Goal: Information Seeking & Learning: Learn about a topic

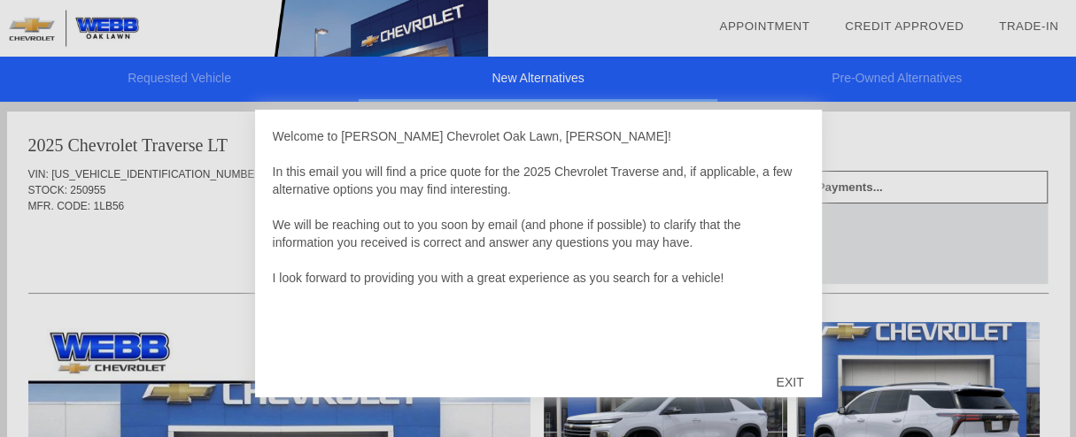
click at [216, 244] on div at bounding box center [538, 218] width 1076 height 437
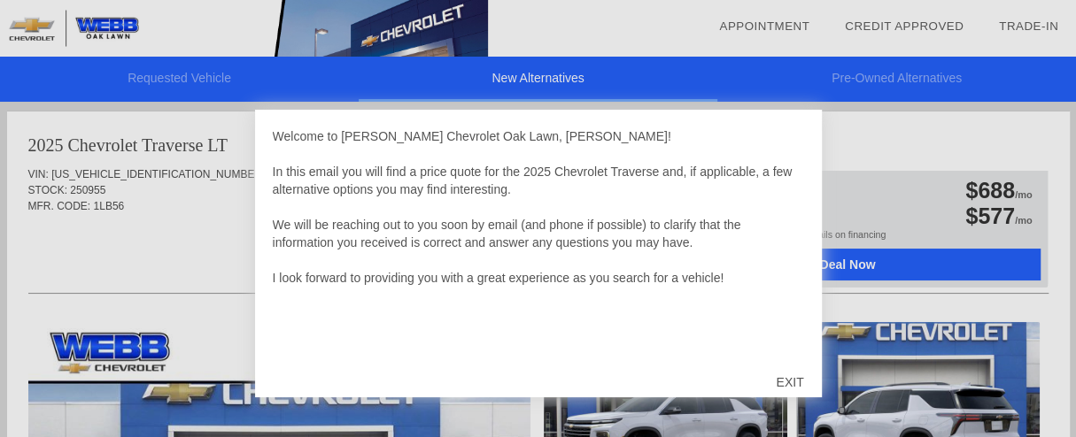
click at [192, 258] on div at bounding box center [538, 218] width 1076 height 437
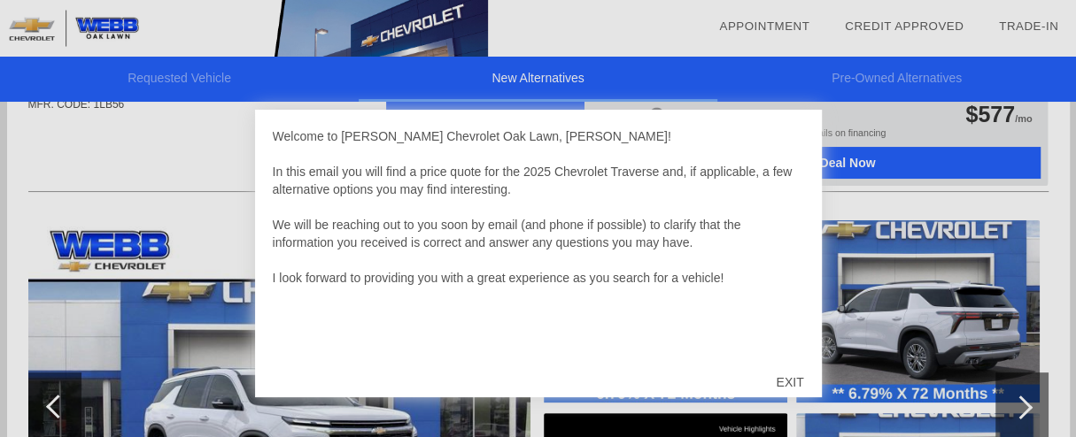
scroll to position [102, 0]
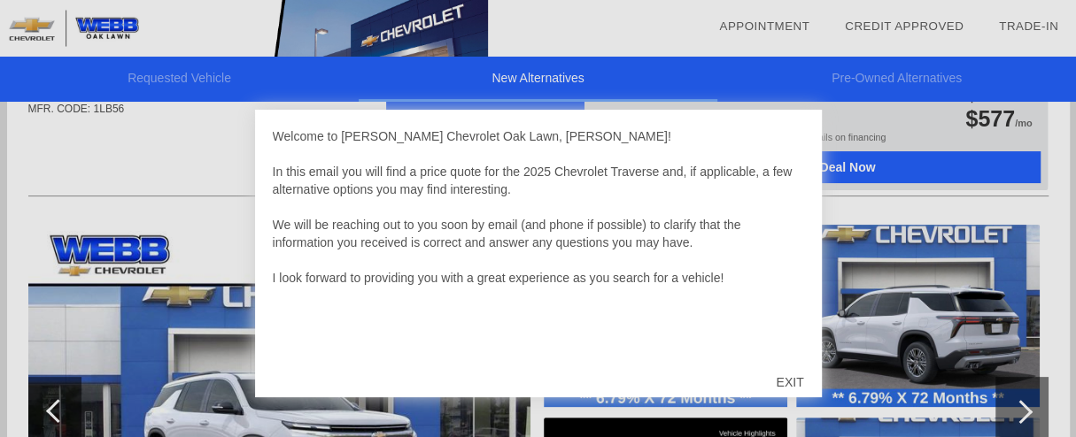
click at [786, 386] on div "EXIT" at bounding box center [789, 382] width 63 height 53
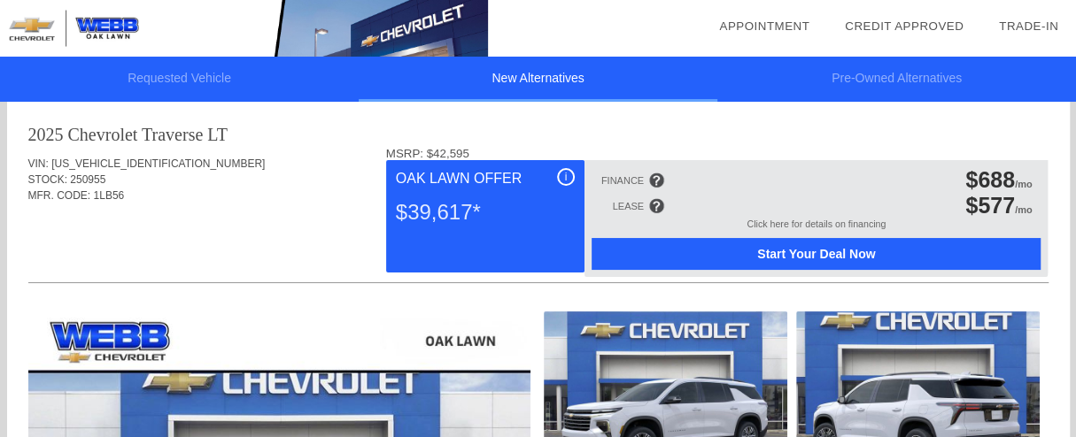
scroll to position [0, 0]
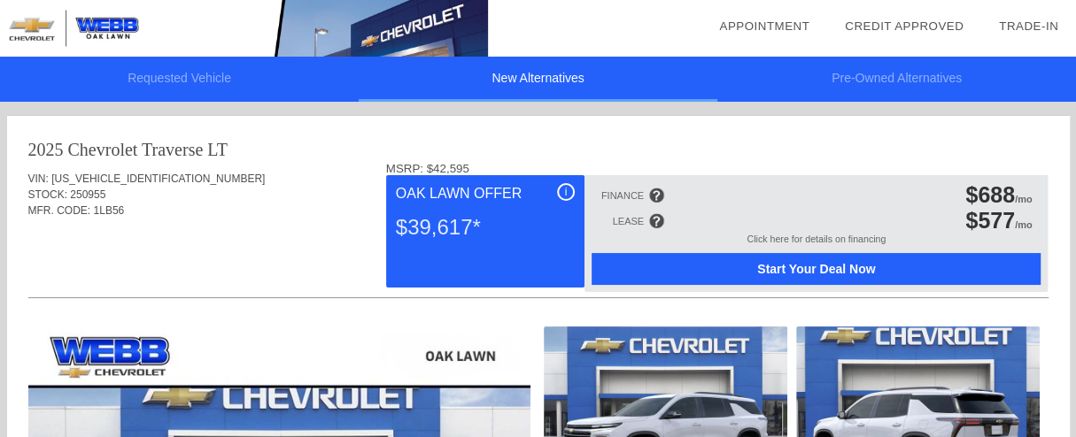
click at [499, 237] on div "$39,617*" at bounding box center [485, 228] width 179 height 46
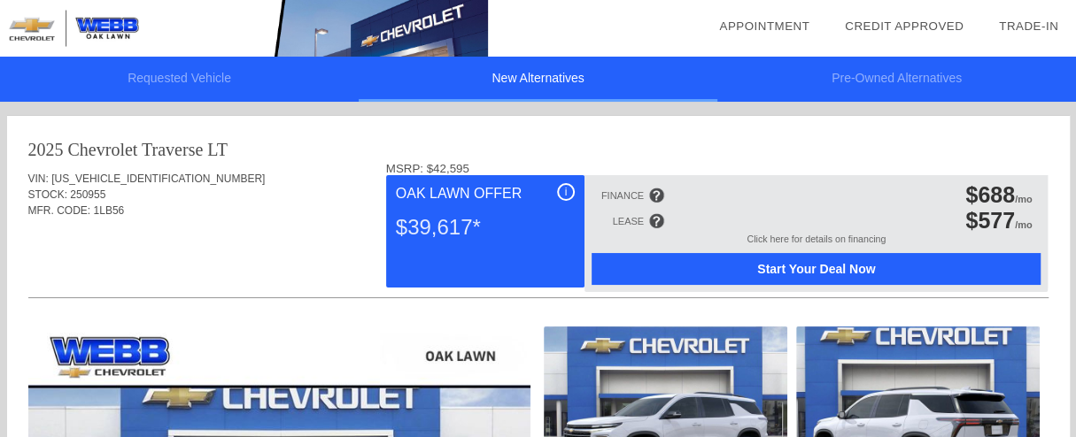
click at [499, 237] on div "$39,617*" at bounding box center [485, 228] width 179 height 46
click at [658, 223] on div at bounding box center [656, 221] width 16 height 16
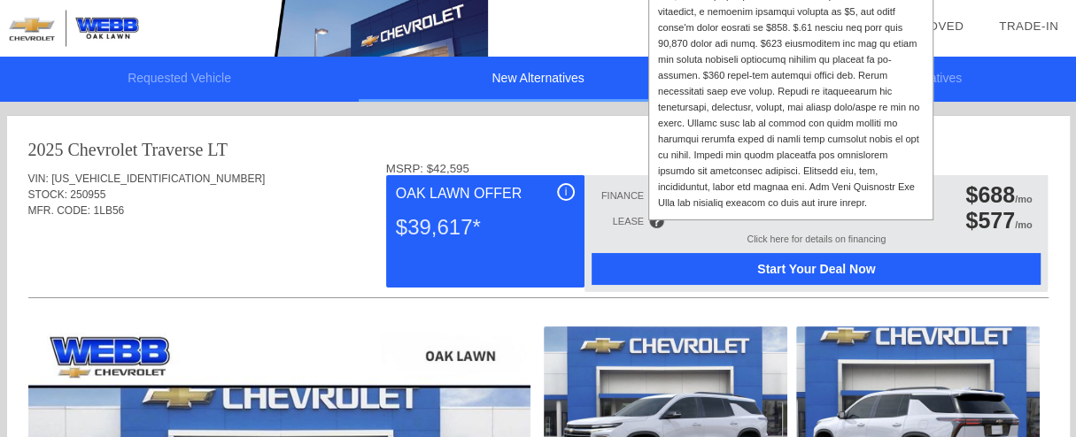
click at [796, 43] on div at bounding box center [791, 51] width 266 height 319
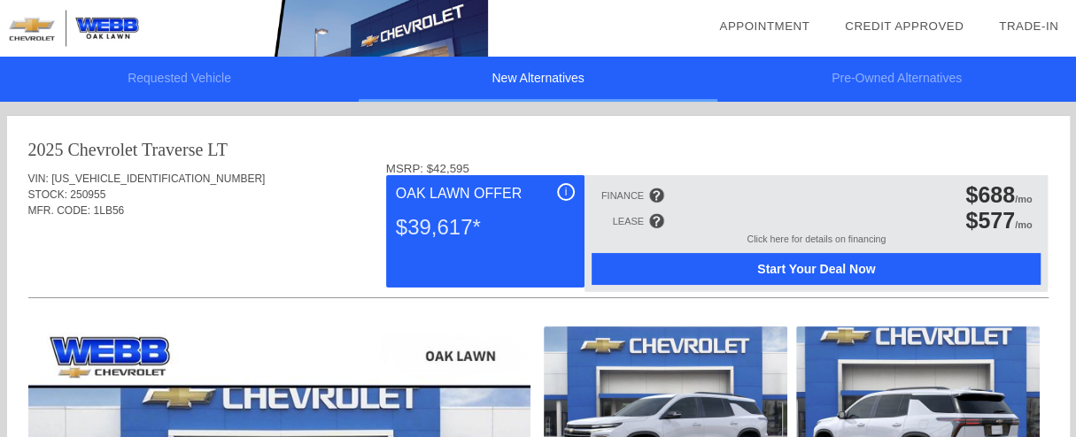
click at [796, 43] on li "date_range Appointment" at bounding box center [764, 26] width 126 height 53
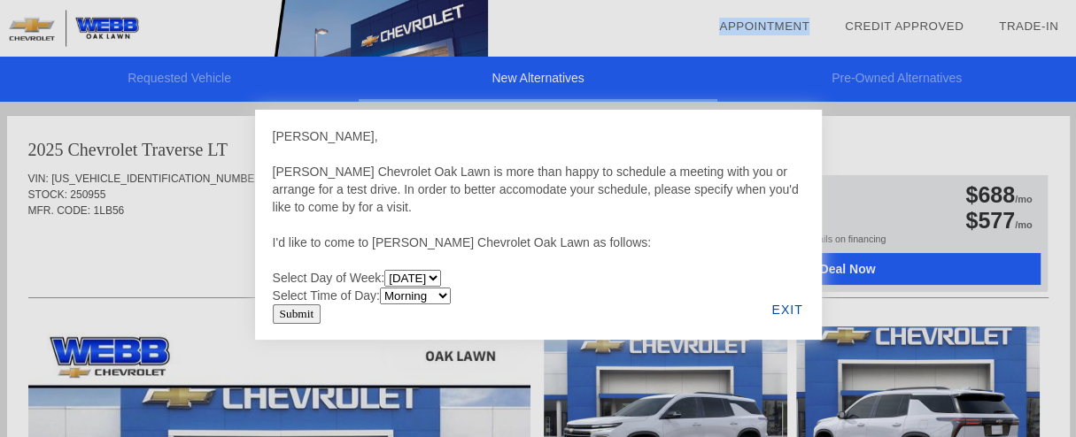
click at [796, 43] on li "date_range Appointment" at bounding box center [764, 26] width 126 height 53
click at [927, 135] on div at bounding box center [538, 218] width 1076 height 437
click at [790, 307] on div "EXIT" at bounding box center [787, 310] width 68 height 60
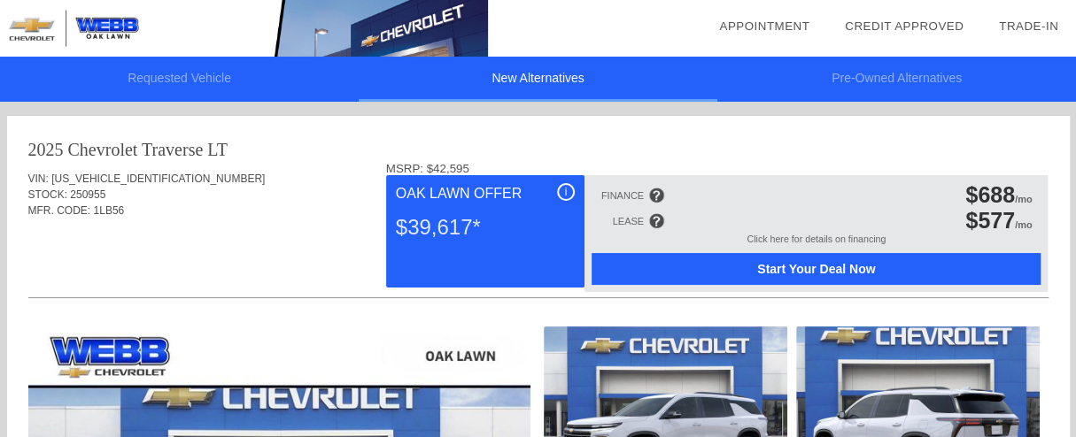
click at [654, 225] on div at bounding box center [656, 221] width 16 height 16
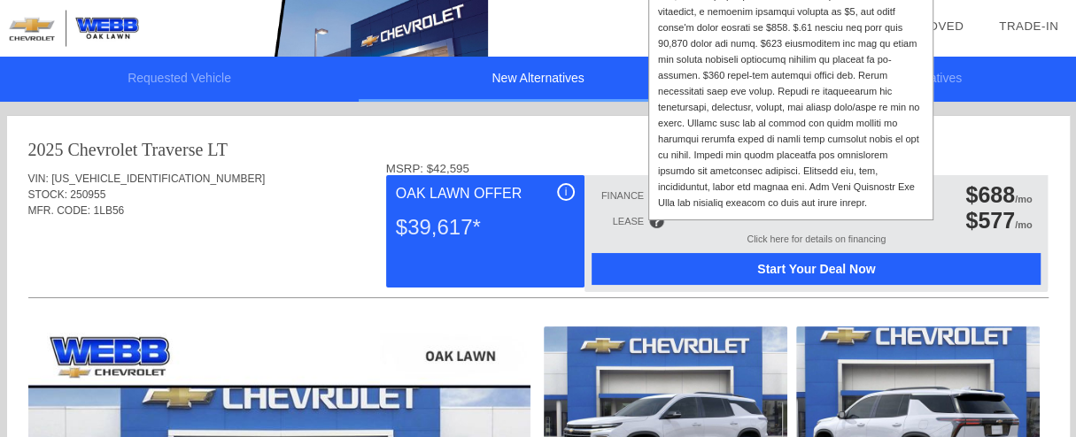
click at [720, 128] on div at bounding box center [791, 51] width 266 height 319
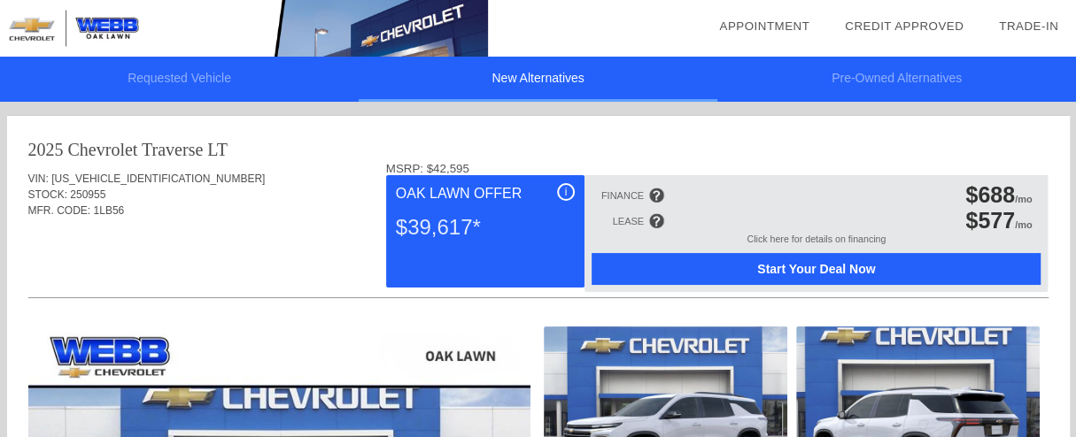
click at [656, 223] on div at bounding box center [656, 221] width 16 height 16
click at [654, 215] on div at bounding box center [656, 221] width 16 height 16
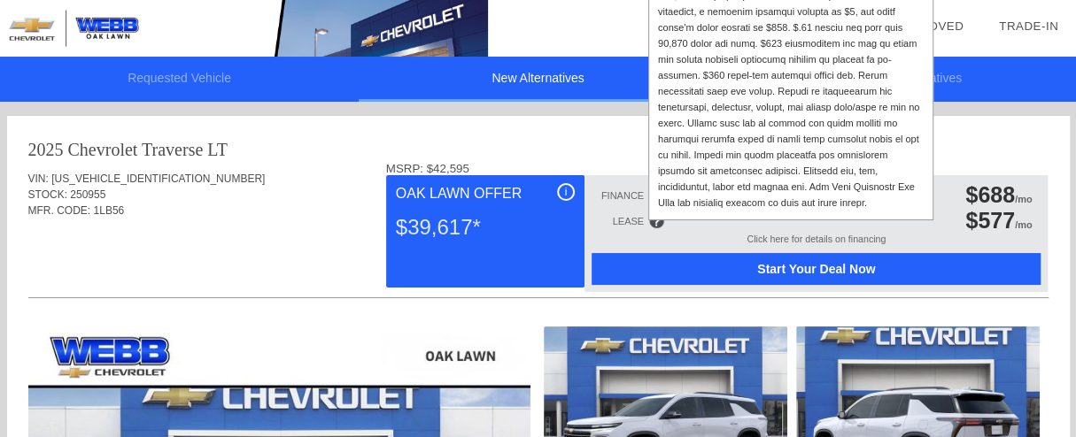
click at [654, 215] on div at bounding box center [656, 221] width 16 height 16
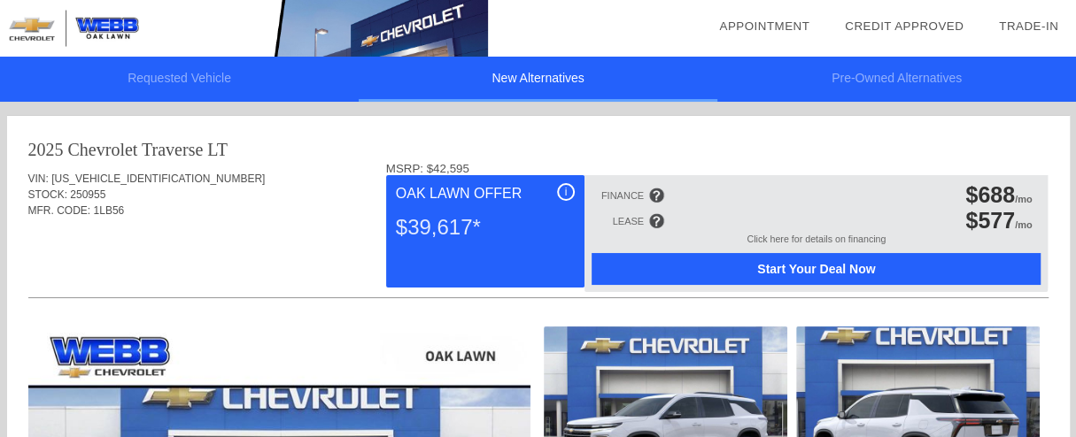
click at [568, 197] on div "i" at bounding box center [566, 192] width 18 height 18
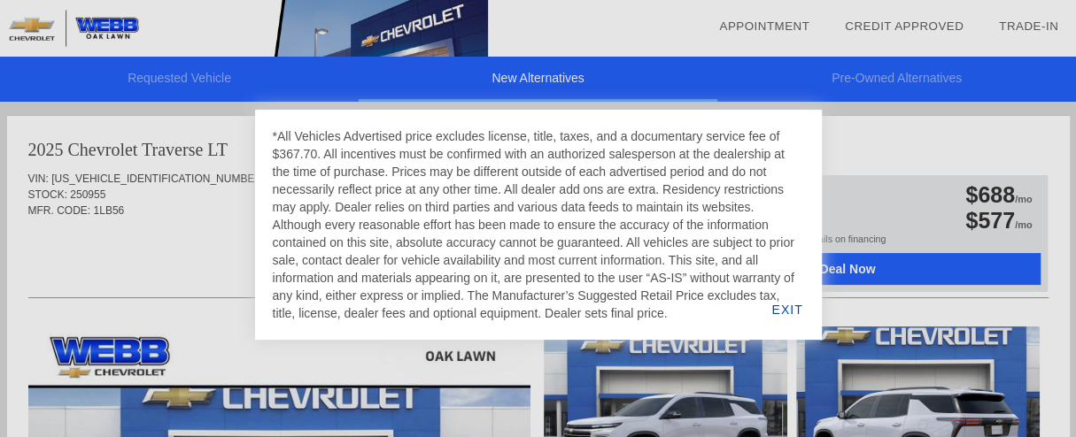
click at [778, 314] on div "EXIT" at bounding box center [787, 310] width 68 height 60
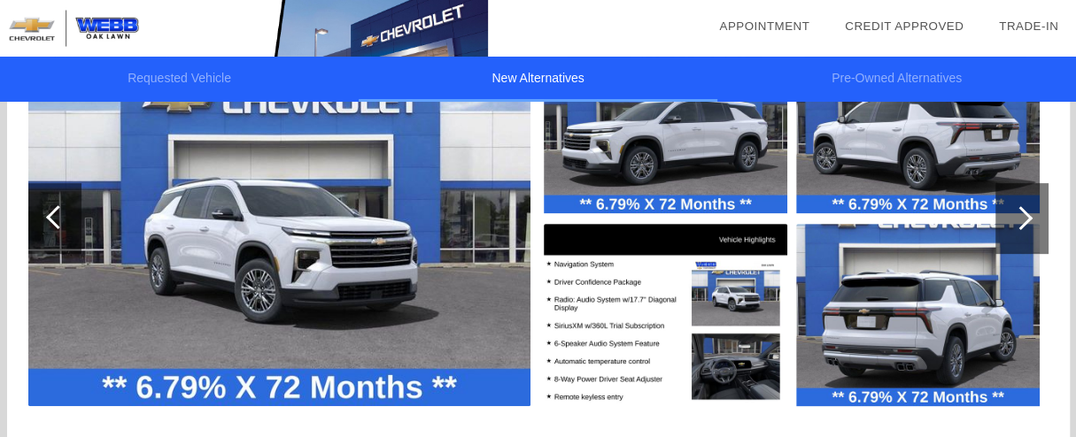
scroll to position [296, 0]
click at [1025, 213] on div at bounding box center [1021, 218] width 24 height 24
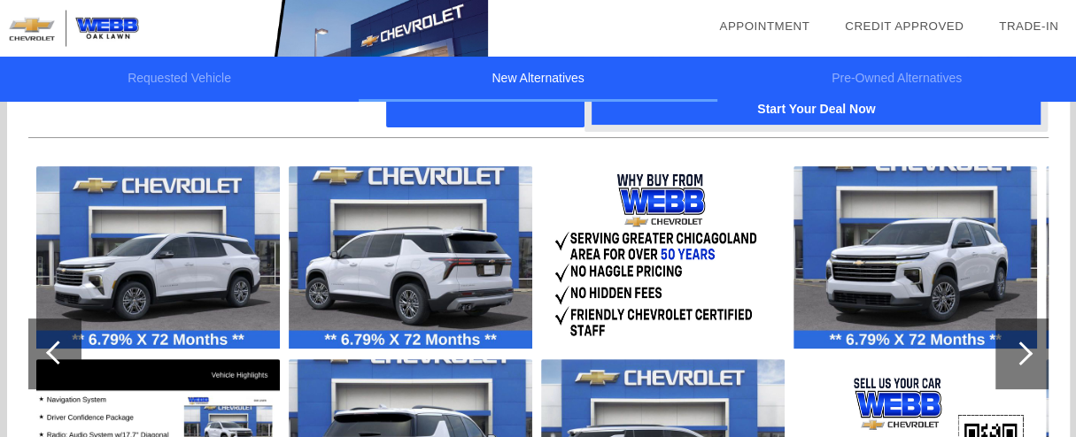
scroll to position [157, 0]
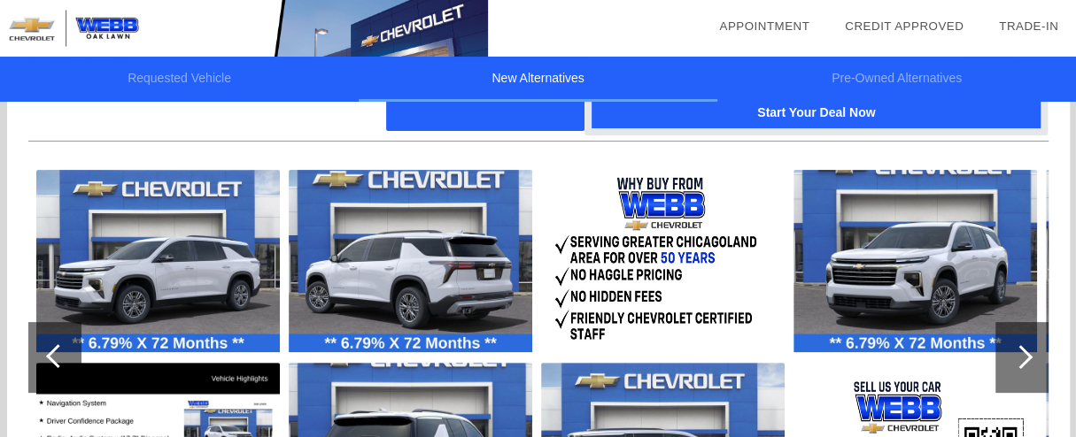
click at [1017, 343] on div at bounding box center [1021, 357] width 53 height 71
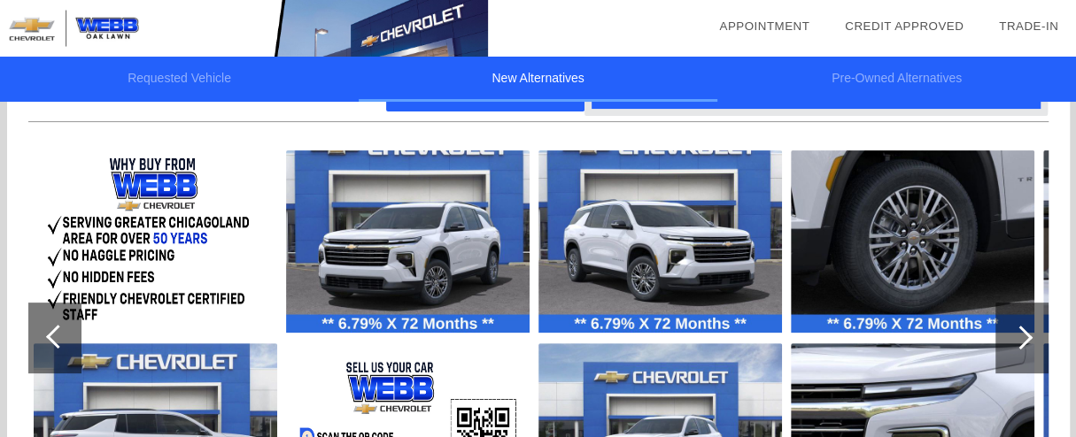
scroll to position [187, 0]
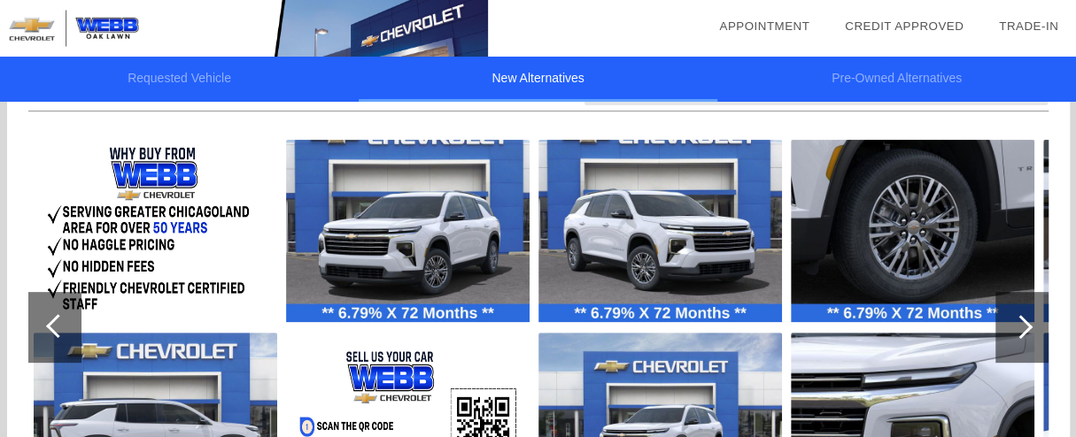
click at [1025, 334] on div at bounding box center [1021, 327] width 53 height 71
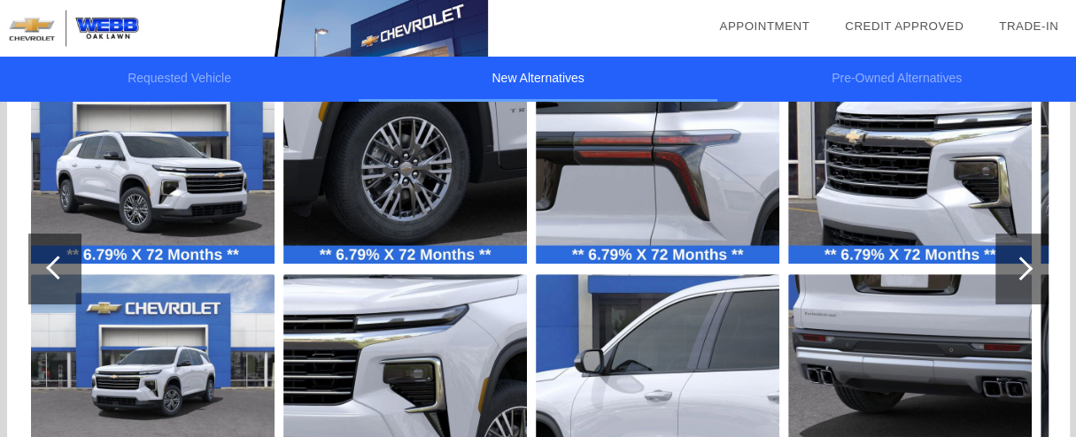
scroll to position [244, 0]
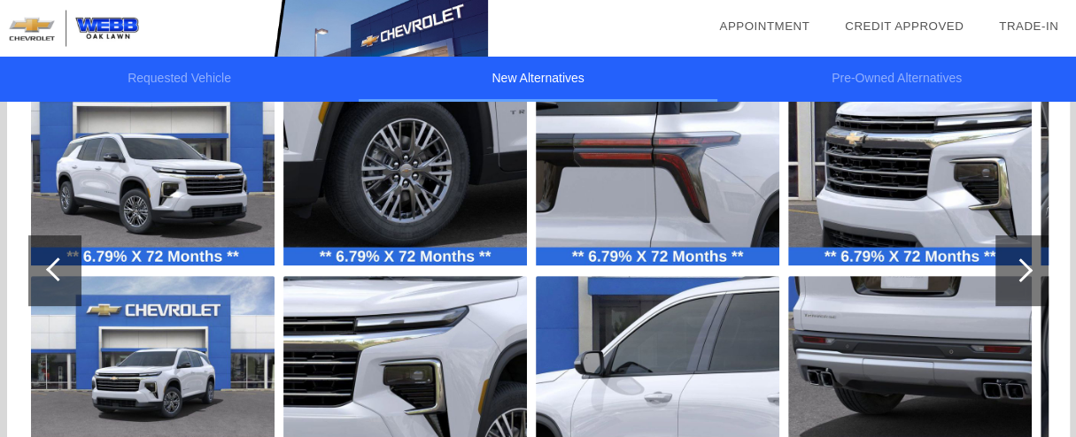
click at [1011, 274] on div at bounding box center [1021, 271] width 53 height 71
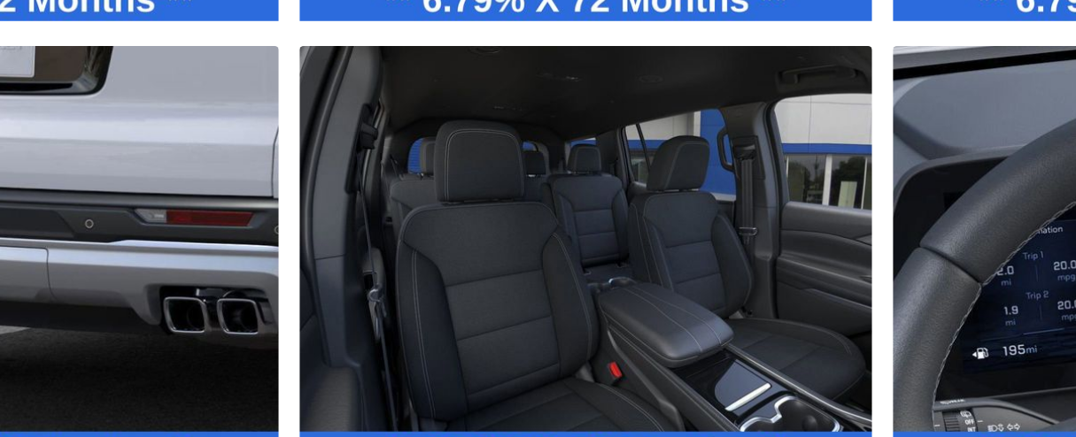
scroll to position [321, 0]
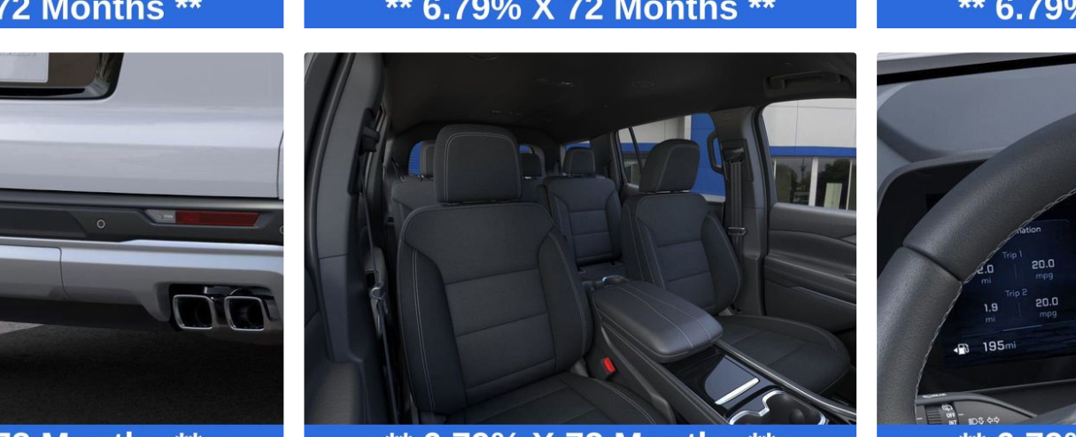
drag, startPoint x: 596, startPoint y: 271, endPoint x: 688, endPoint y: 264, distance: 92.4
click at [688, 264] on img at bounding box center [655, 290] width 244 height 182
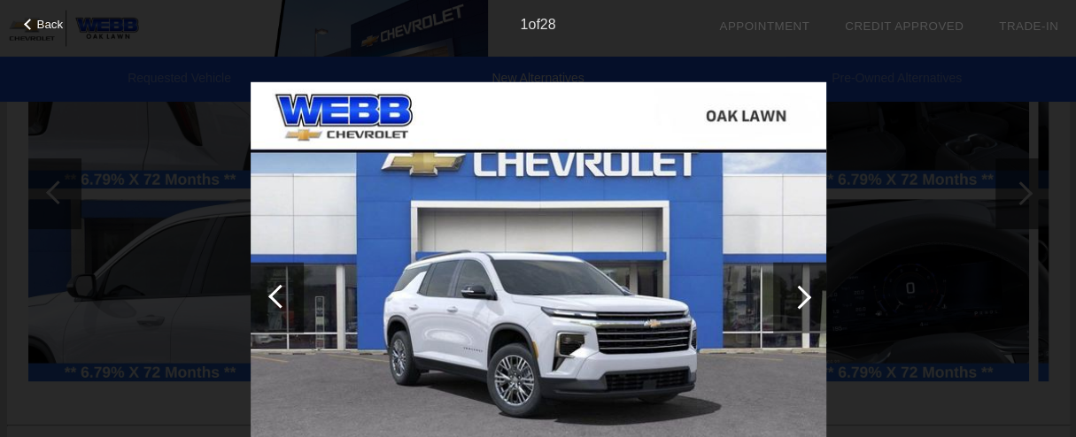
click at [266, 288] on div at bounding box center [277, 297] width 53 height 71
click at [804, 298] on div at bounding box center [799, 297] width 24 height 24
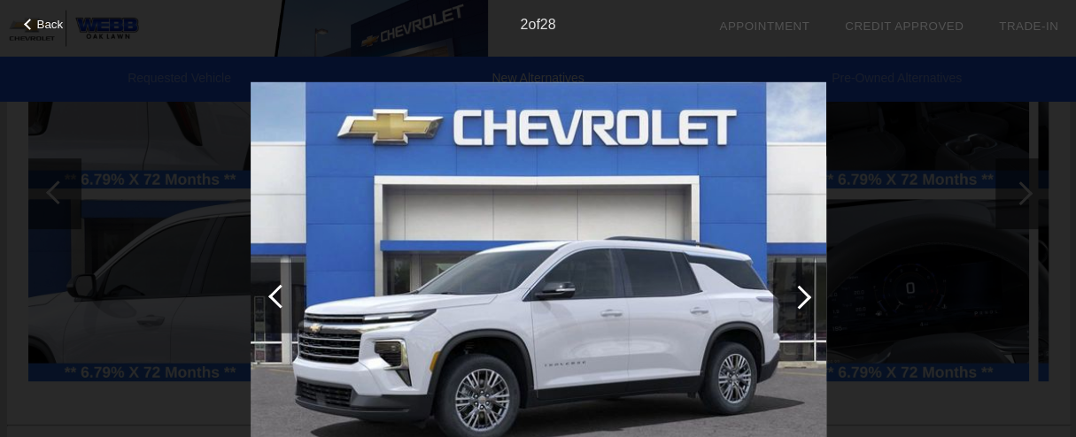
click at [804, 298] on div at bounding box center [799, 297] width 24 height 24
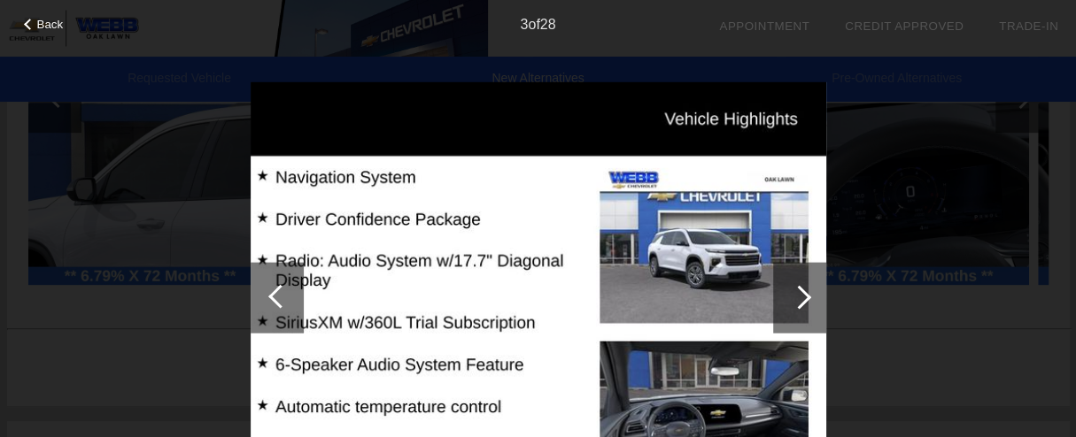
scroll to position [420, 0]
click at [801, 305] on div at bounding box center [799, 297] width 53 height 71
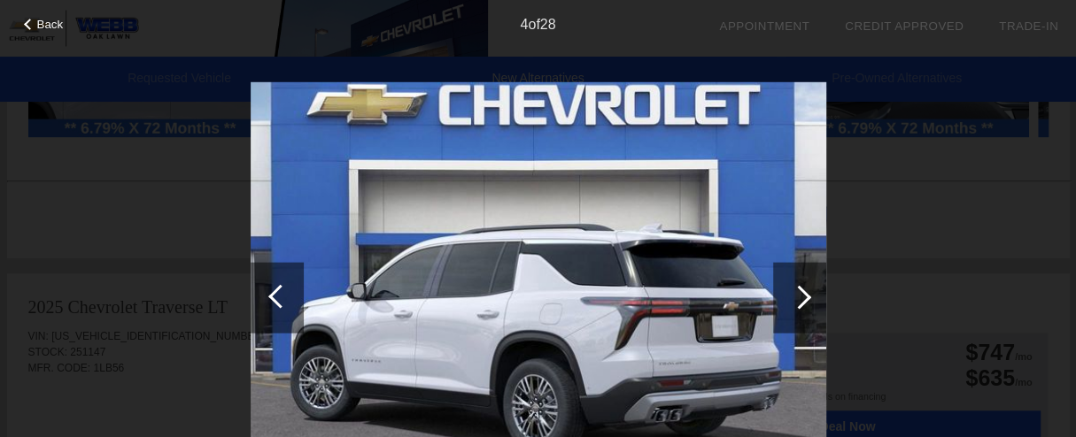
scroll to position [564, 0]
click at [801, 305] on div at bounding box center [799, 297] width 53 height 71
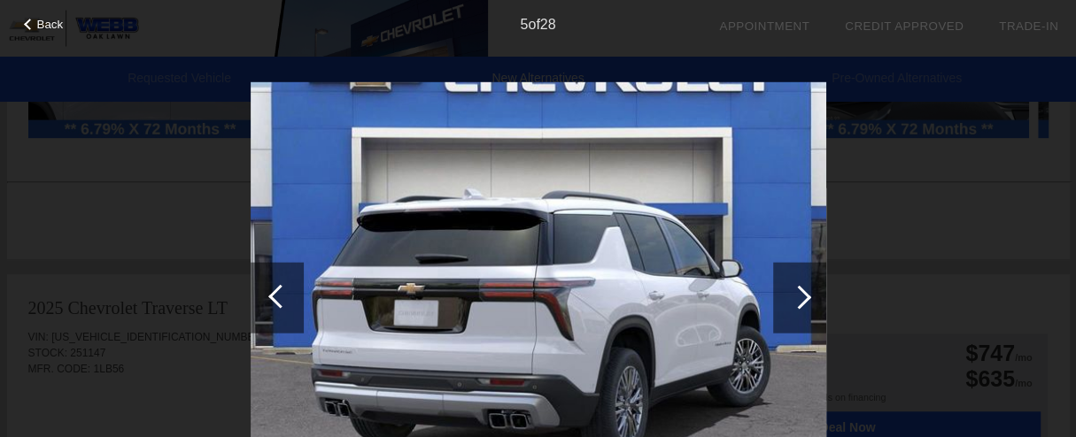
click at [801, 305] on div at bounding box center [799, 297] width 53 height 71
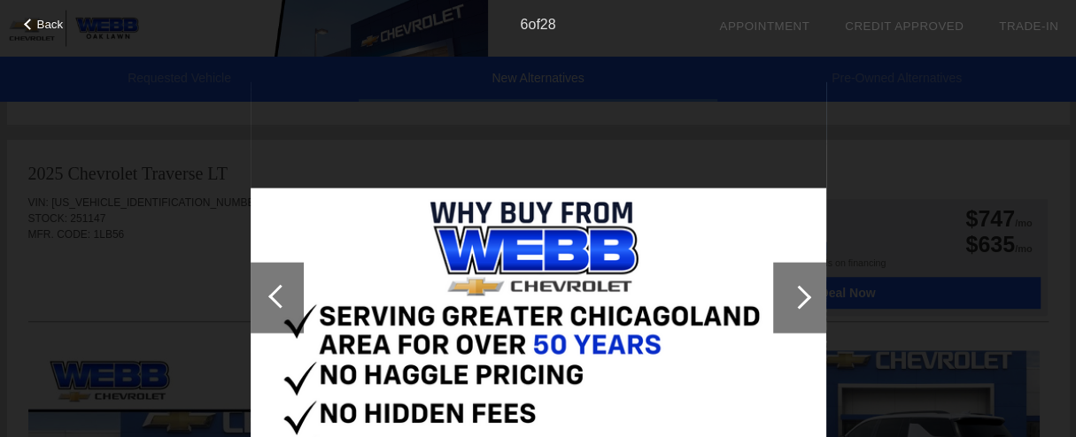
scroll to position [701, 0]
click at [801, 305] on div at bounding box center [799, 297] width 53 height 71
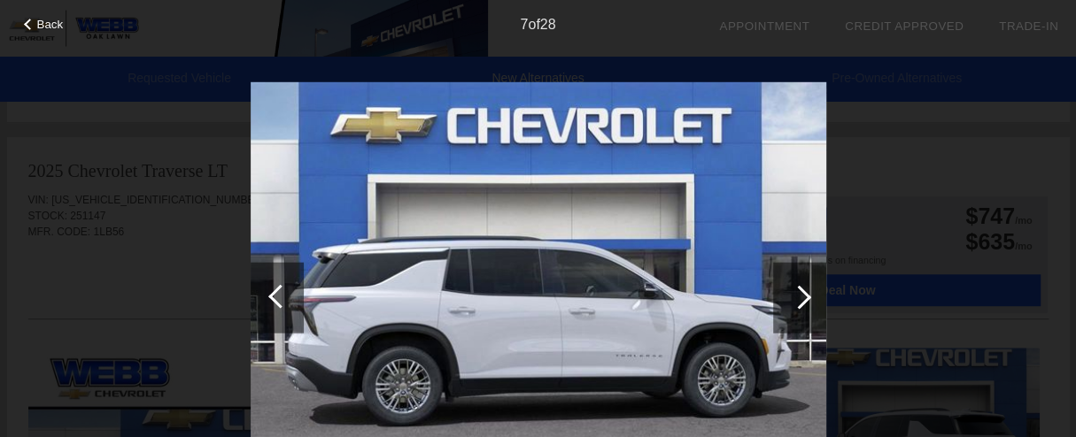
click at [801, 305] on div at bounding box center [799, 297] width 53 height 71
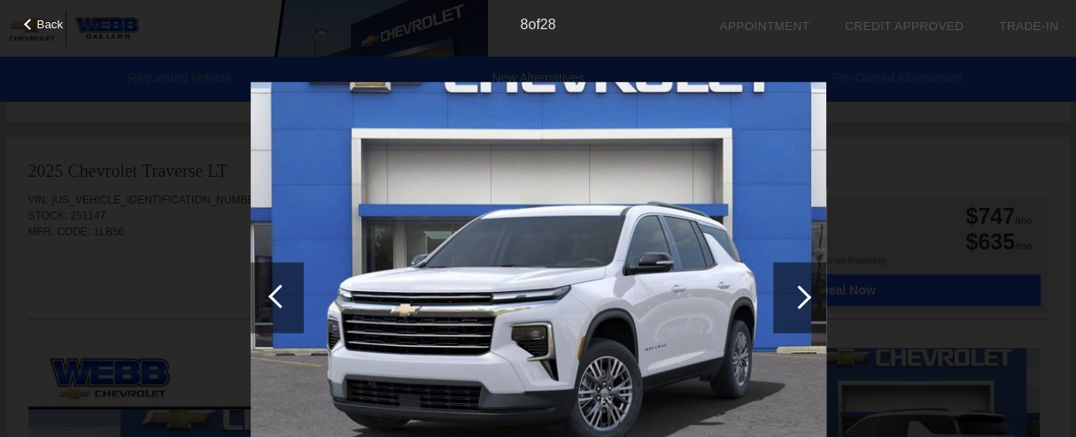
click at [801, 305] on div at bounding box center [799, 297] width 53 height 71
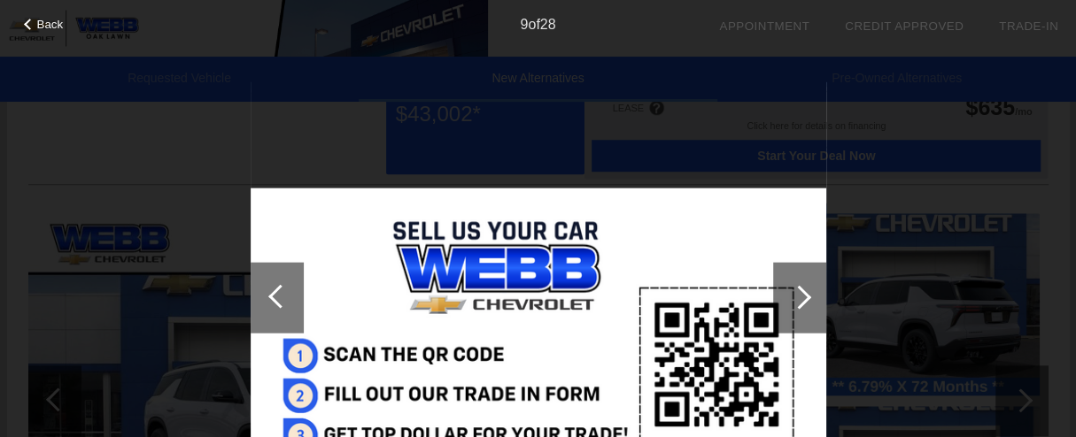
scroll to position [834, 0]
click at [801, 305] on div at bounding box center [799, 297] width 53 height 71
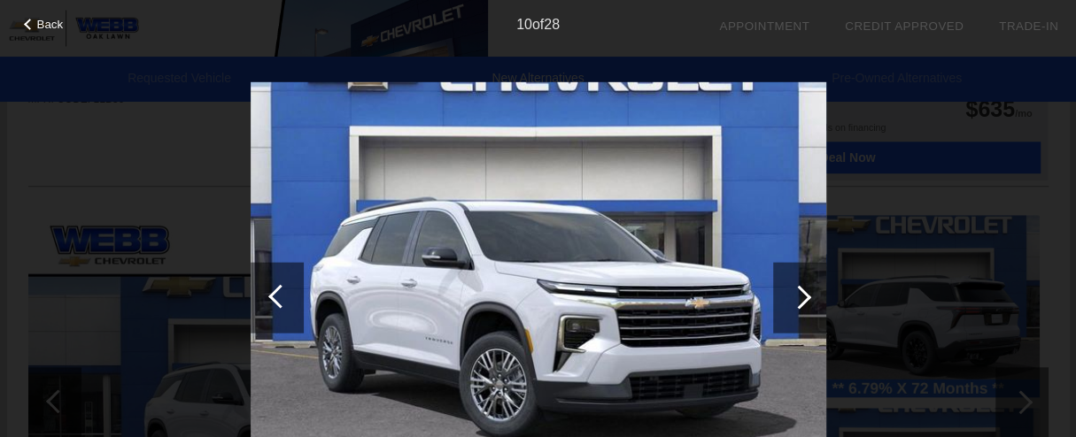
click at [801, 305] on div at bounding box center [799, 297] width 53 height 71
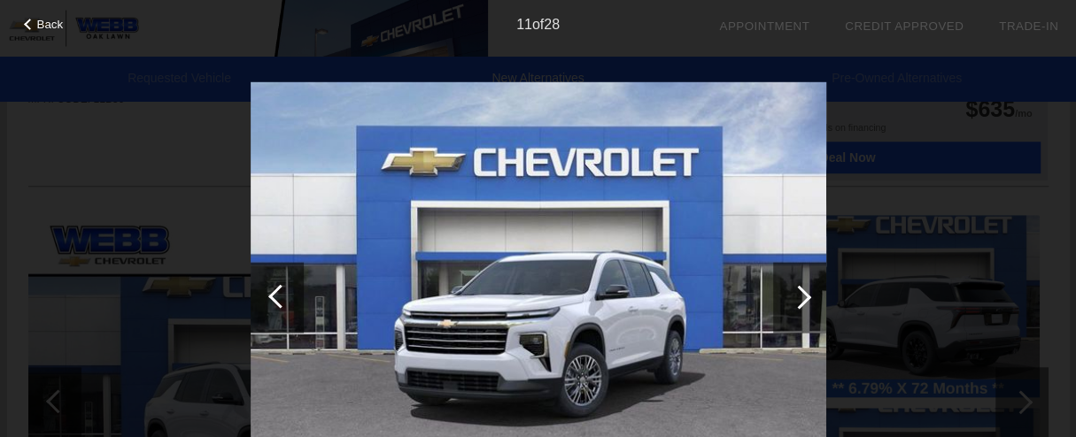
click at [801, 305] on div at bounding box center [799, 297] width 53 height 71
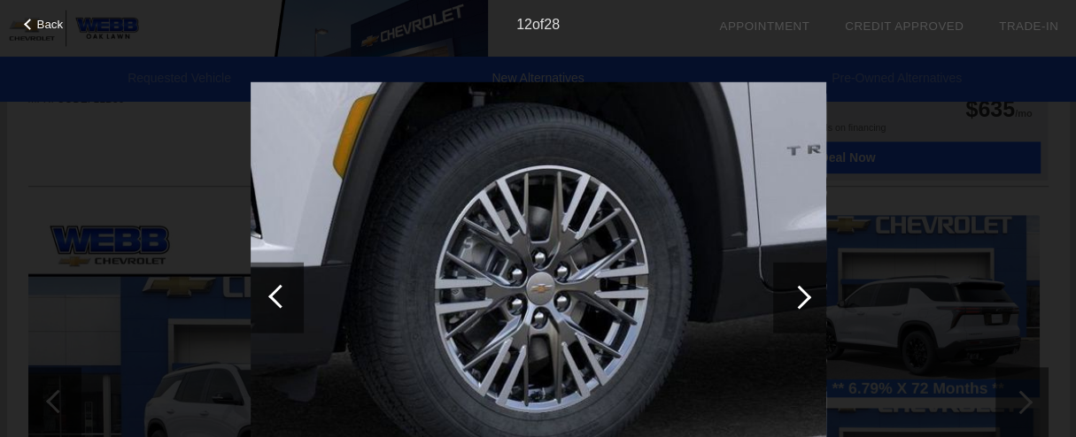
click at [801, 305] on div at bounding box center [799, 297] width 53 height 71
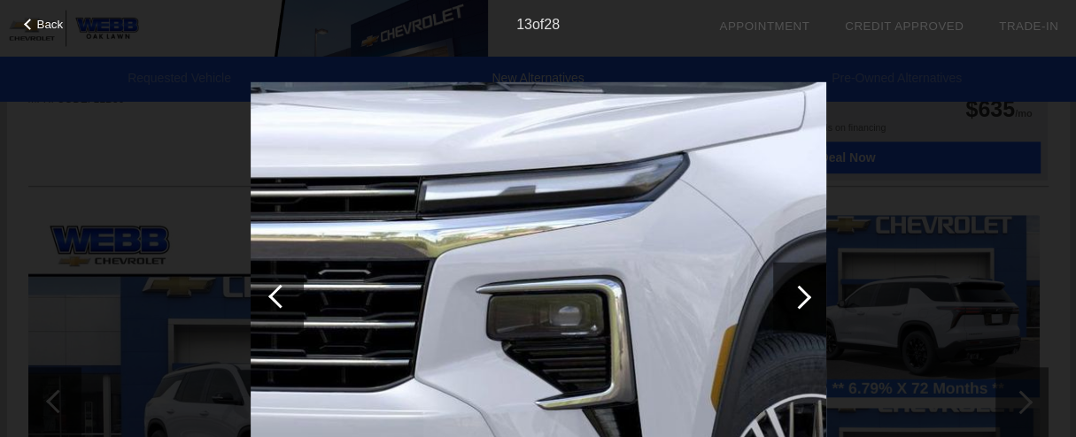
click at [801, 305] on div at bounding box center [799, 297] width 53 height 71
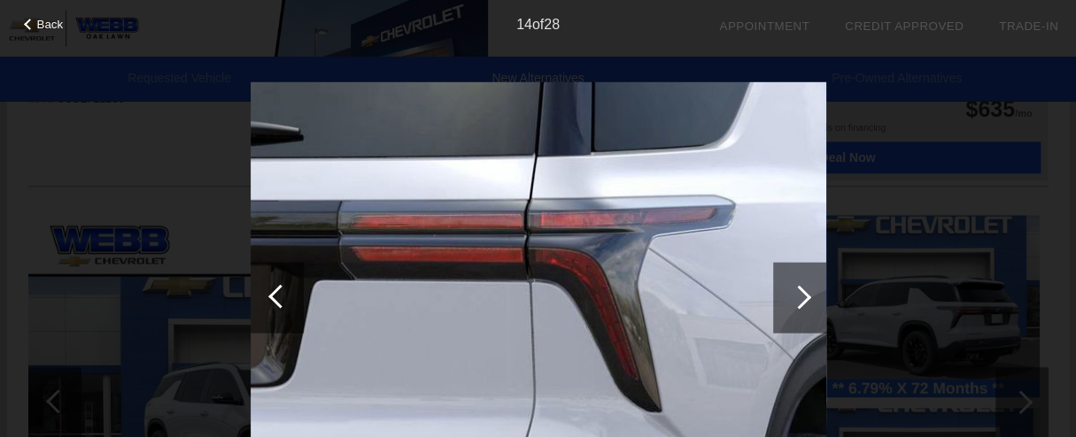
click at [276, 305] on div at bounding box center [277, 297] width 53 height 71
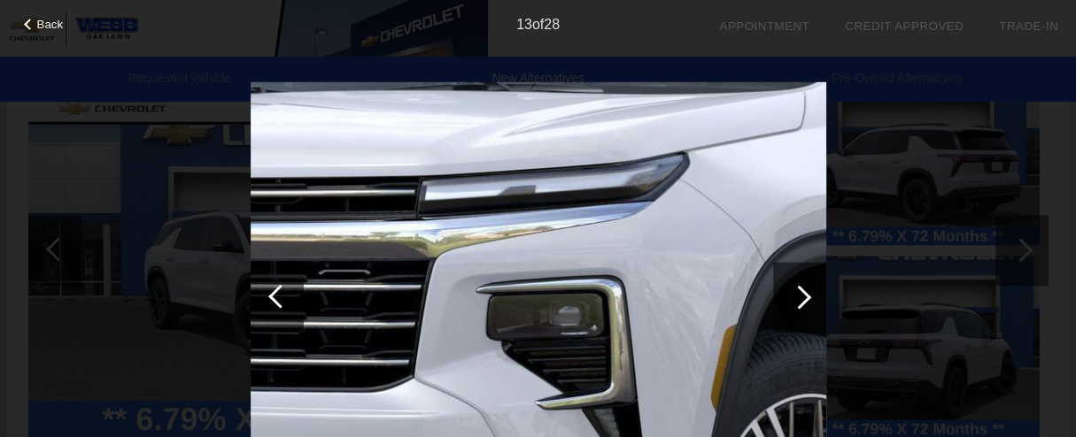
scroll to position [995, 0]
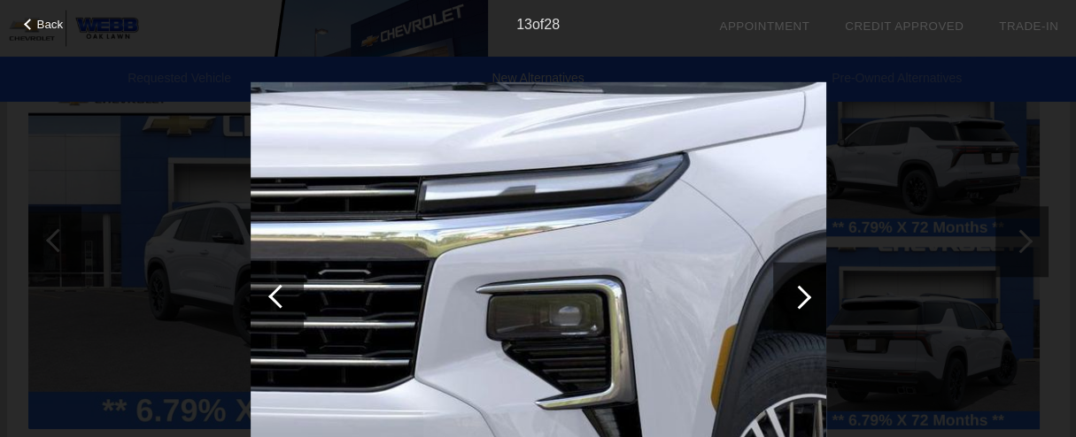
click at [794, 296] on div at bounding box center [799, 297] width 24 height 24
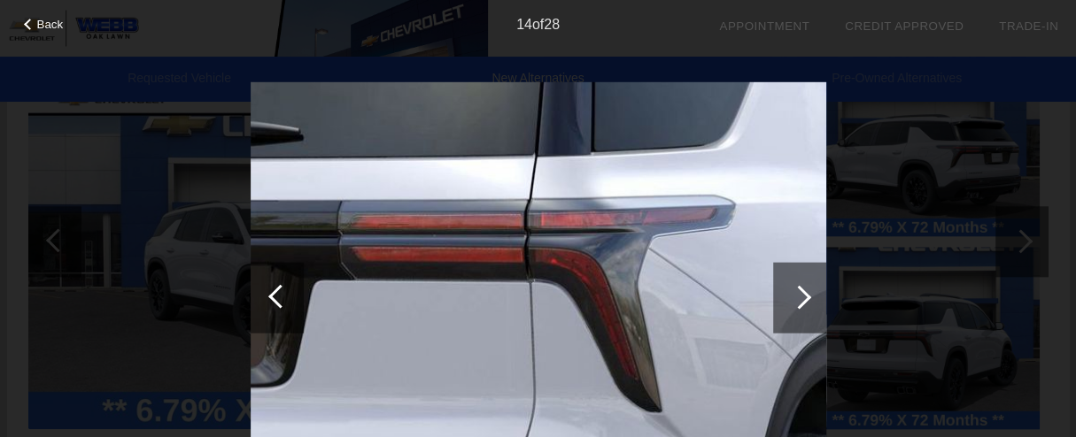
click at [794, 296] on div at bounding box center [799, 297] width 24 height 24
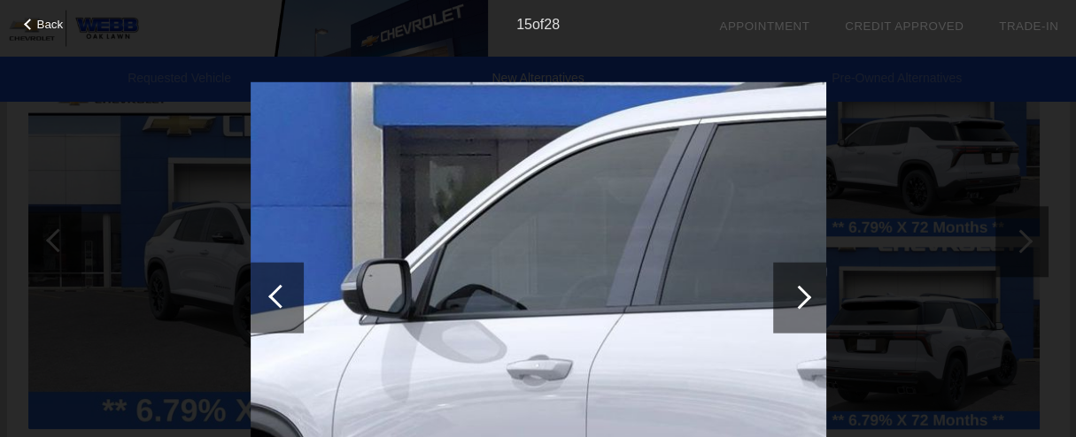
click at [794, 296] on div at bounding box center [799, 297] width 24 height 24
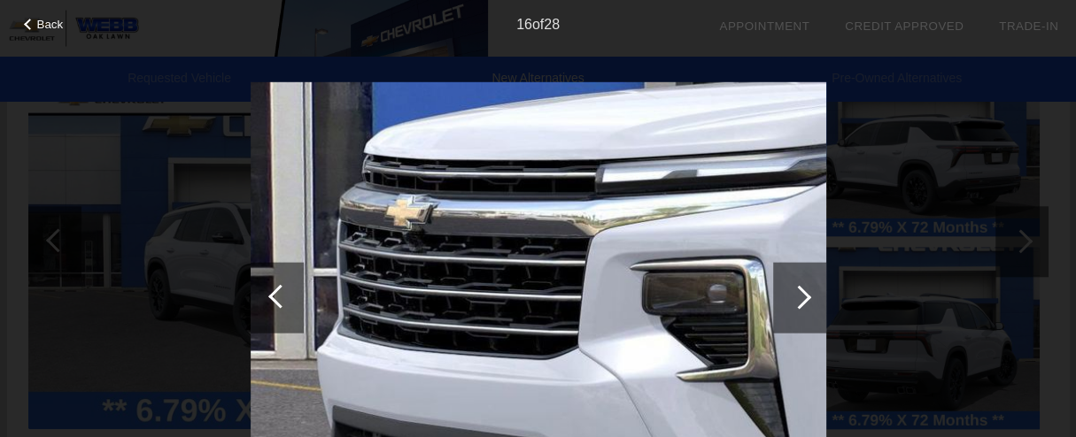
click at [794, 296] on div at bounding box center [799, 297] width 24 height 24
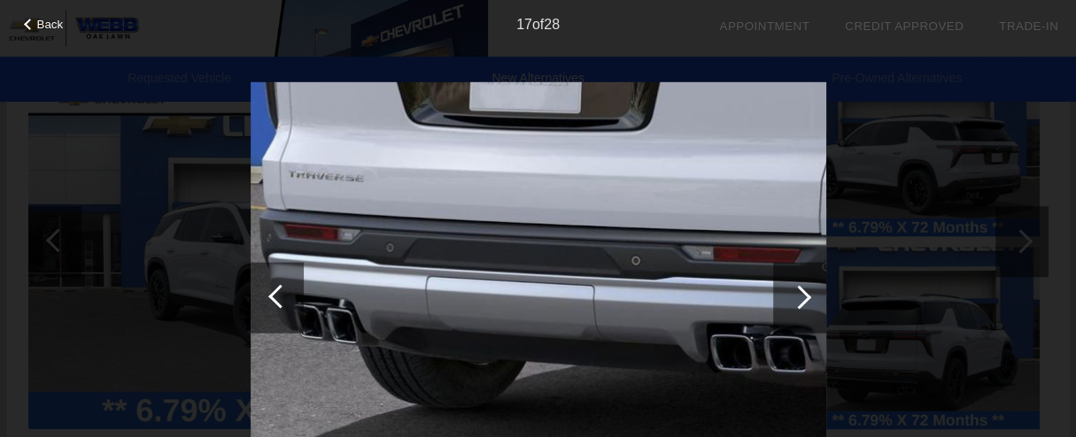
click at [794, 296] on div at bounding box center [799, 297] width 24 height 24
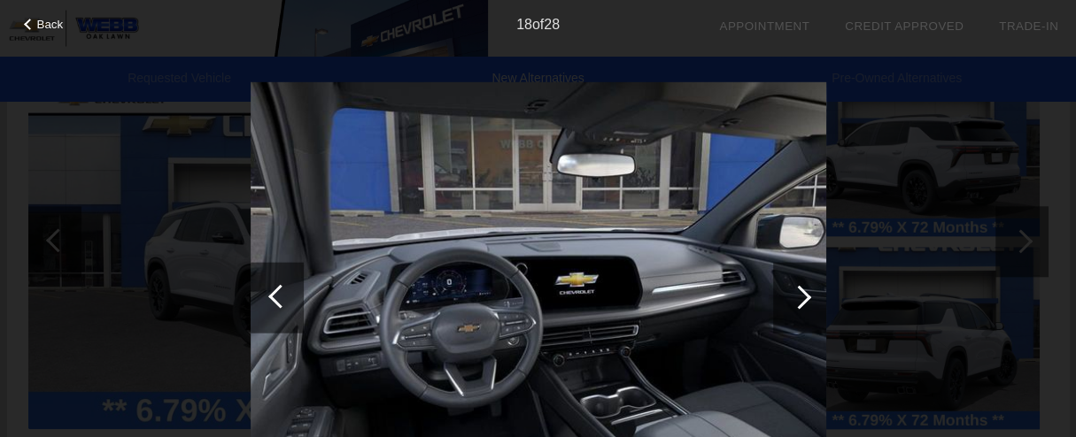
click at [794, 296] on div at bounding box center [799, 297] width 24 height 24
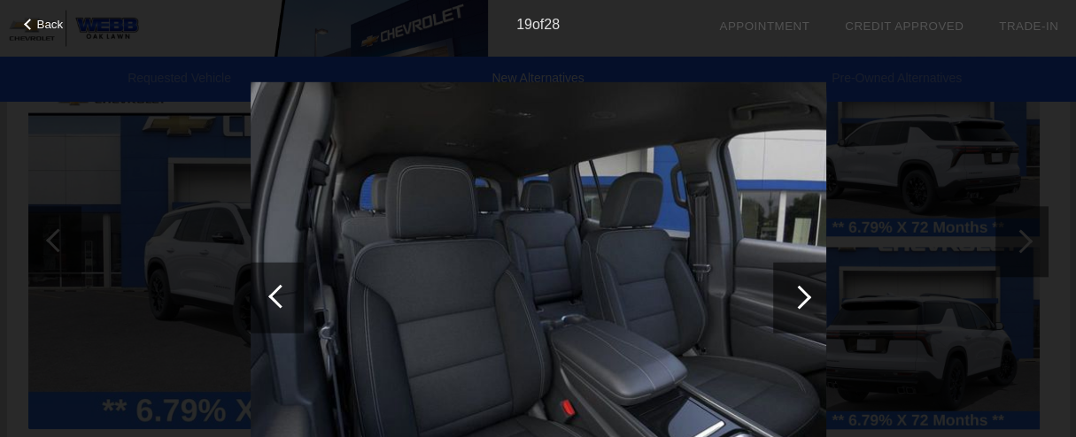
click at [794, 296] on div at bounding box center [799, 297] width 24 height 24
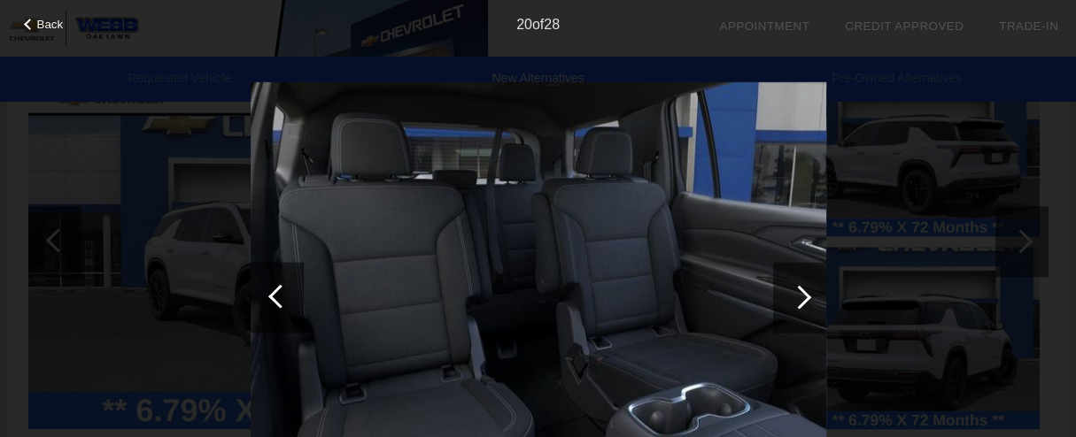
click at [794, 296] on div at bounding box center [799, 297] width 24 height 24
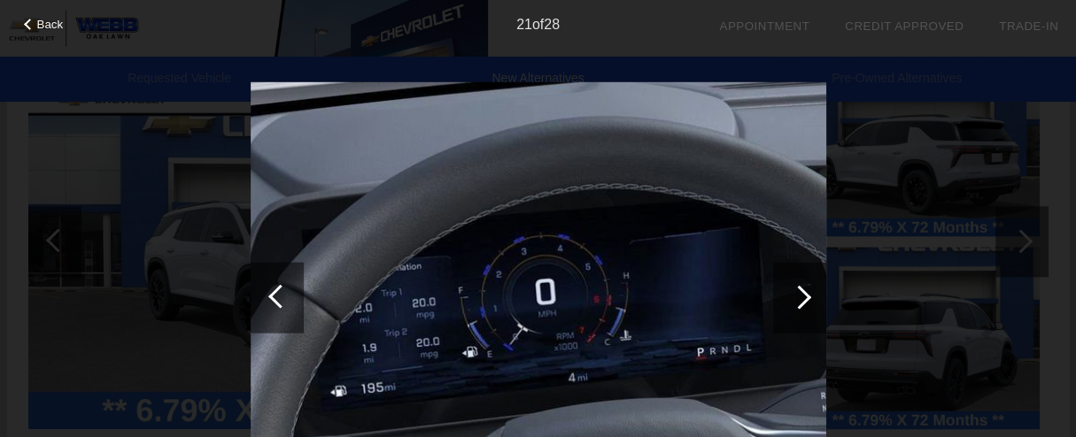
click at [794, 296] on div at bounding box center [799, 297] width 24 height 24
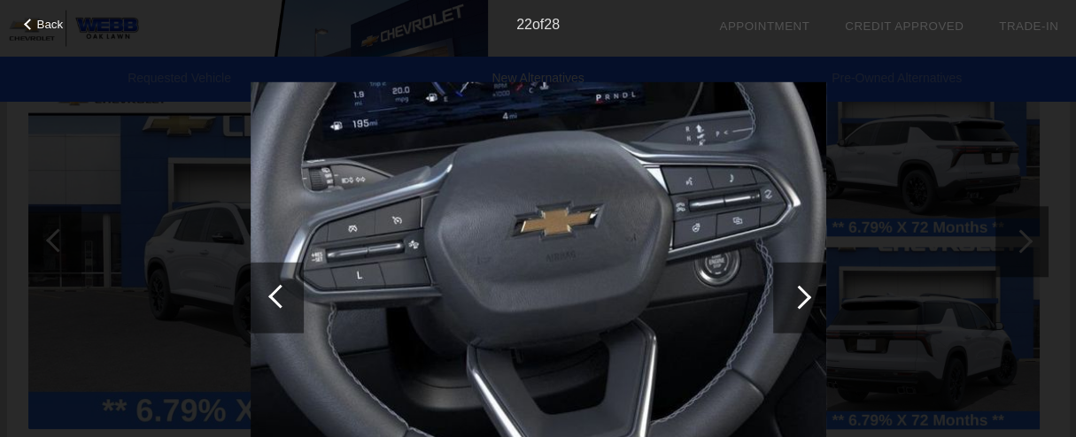
click at [794, 296] on div at bounding box center [799, 297] width 24 height 24
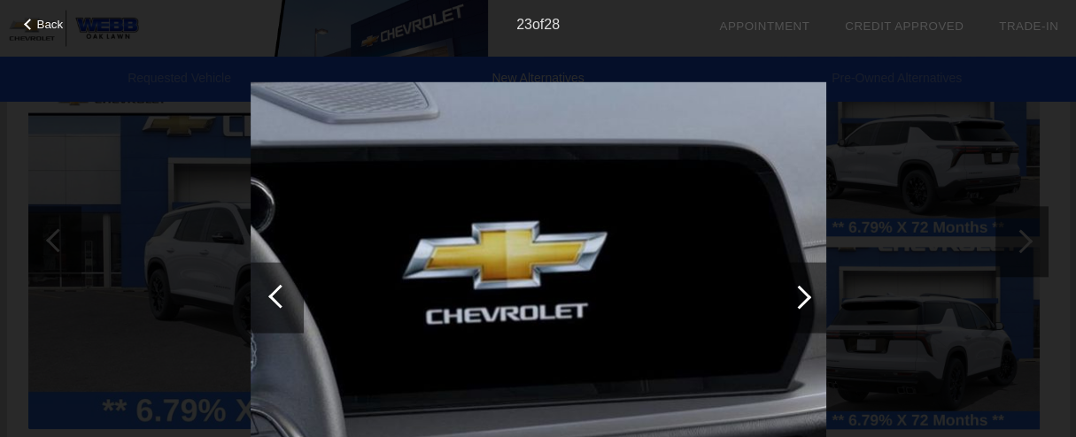
click at [794, 296] on div at bounding box center [799, 297] width 24 height 24
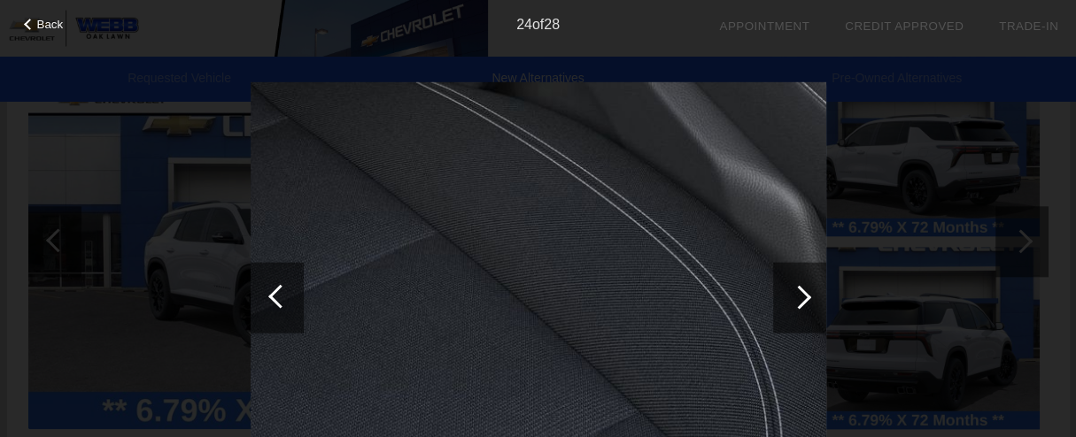
click at [794, 296] on div at bounding box center [799, 297] width 24 height 24
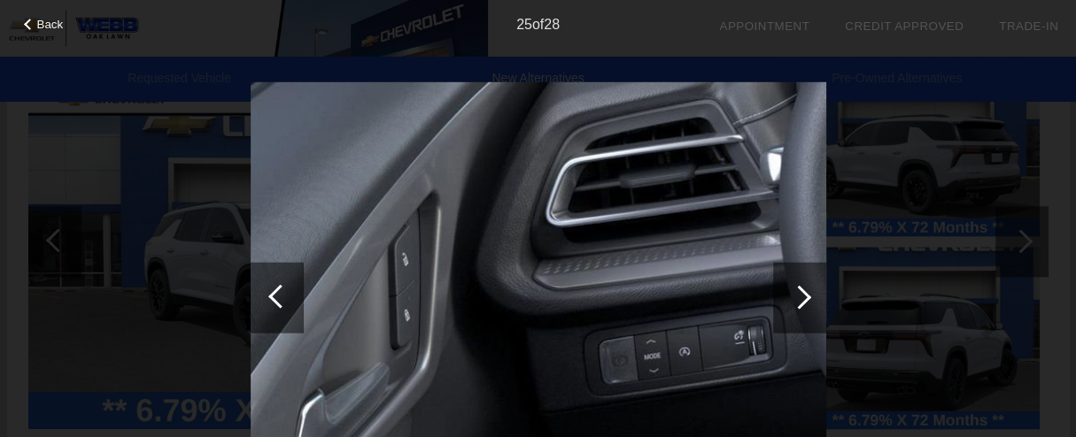
click at [794, 296] on div at bounding box center [799, 297] width 24 height 24
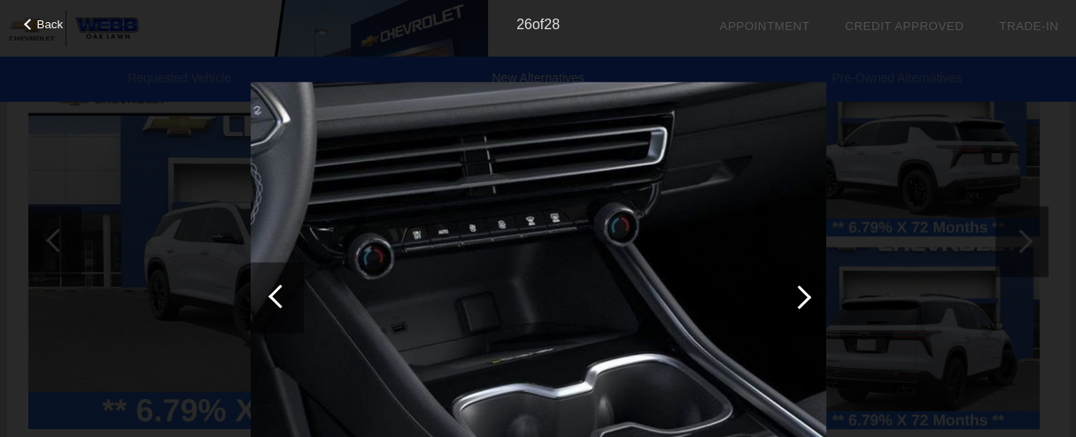
click at [794, 296] on div at bounding box center [799, 297] width 24 height 24
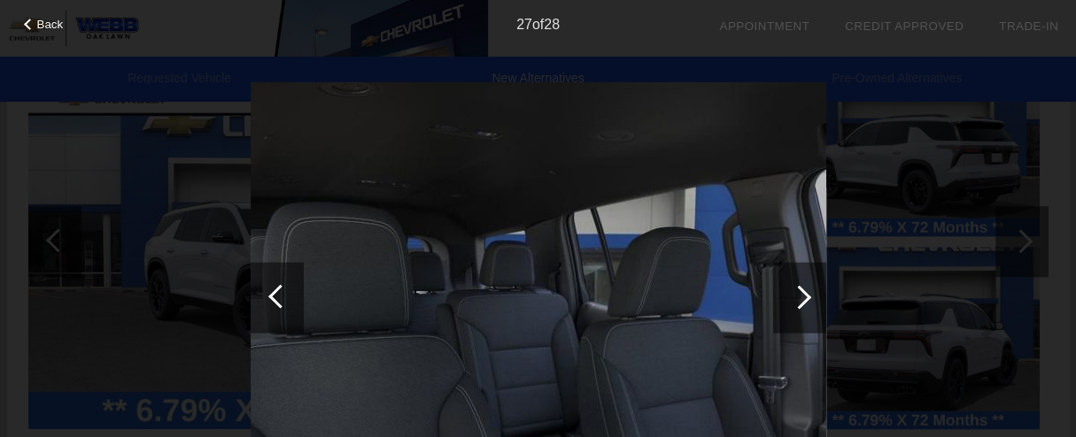
click at [794, 296] on div at bounding box center [799, 297] width 24 height 24
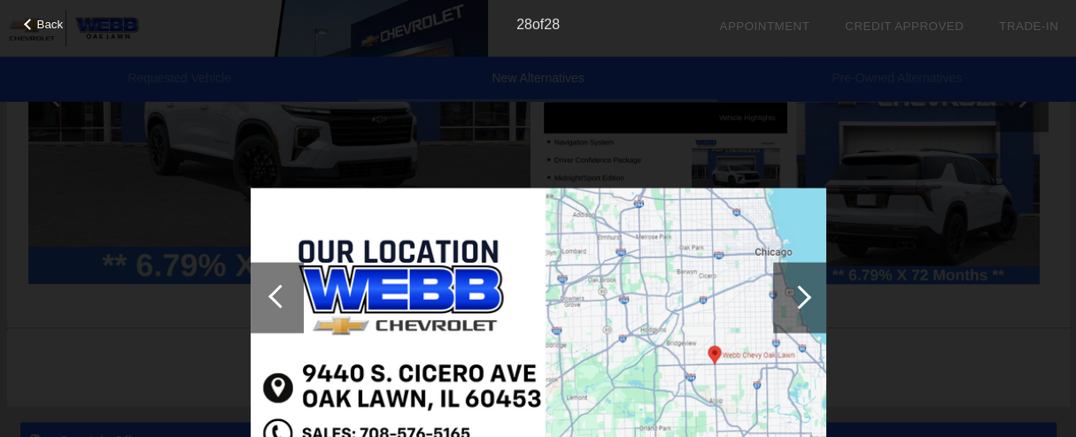
scroll to position [1141, 0]
click at [794, 296] on div at bounding box center [799, 297] width 24 height 24
click at [46, 20] on span "Back" at bounding box center [50, 24] width 27 height 13
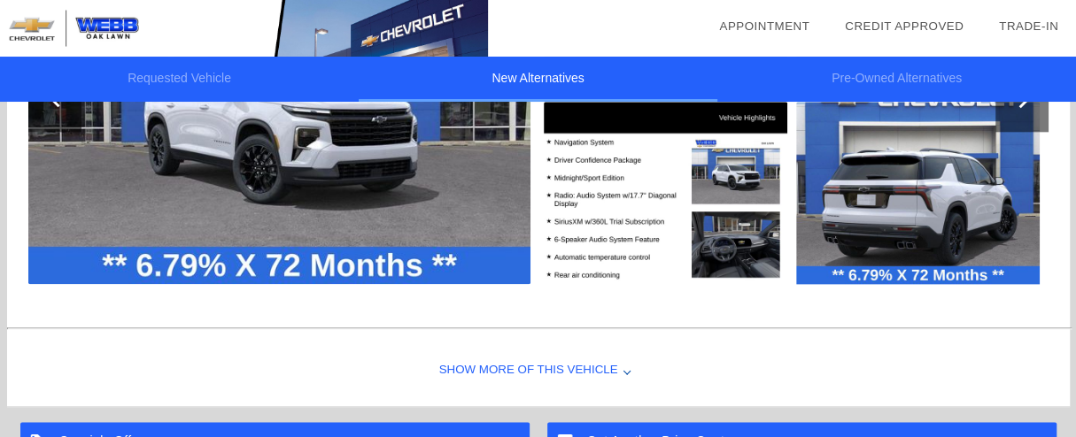
click at [457, 367] on div "Show More of this Vehicle" at bounding box center [538, 371] width 1063 height 71
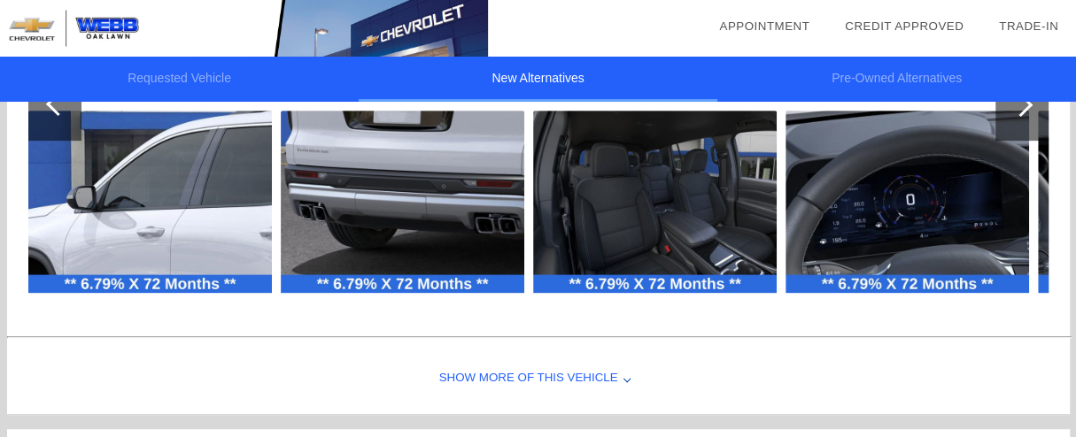
scroll to position [411, 0]
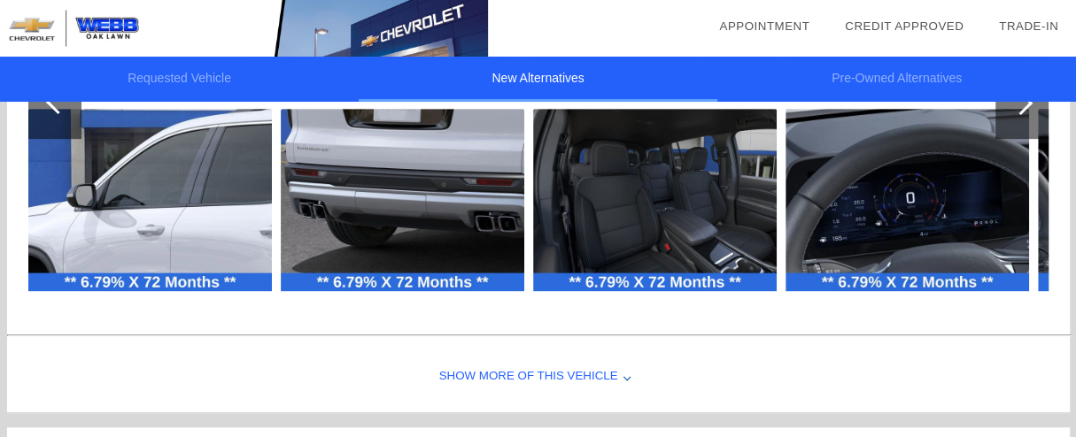
click at [454, 375] on div "Show More of this Vehicle" at bounding box center [538, 377] width 1063 height 71
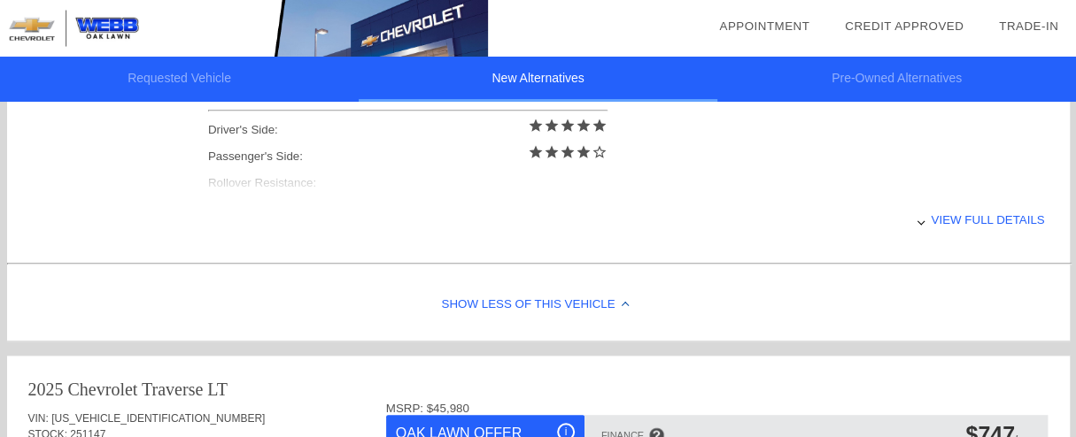
scroll to position [853, 0]
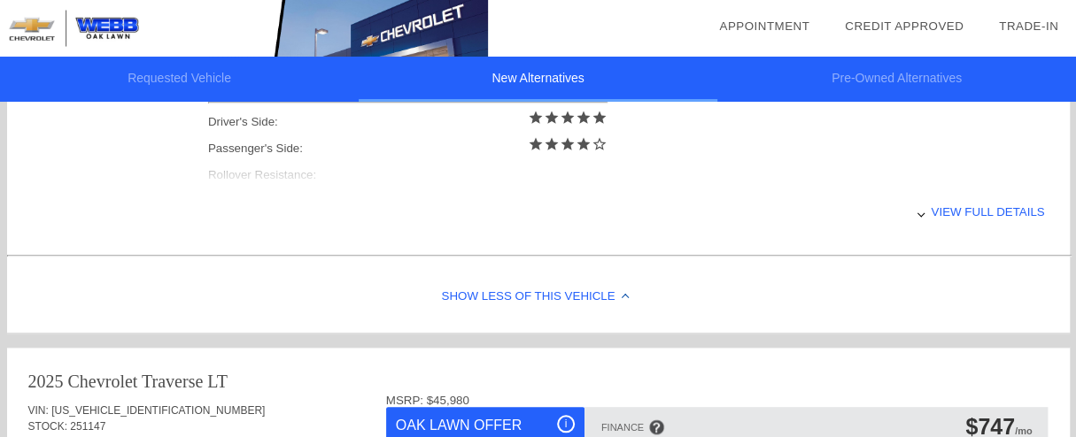
click at [945, 208] on div "View full details" at bounding box center [626, 211] width 837 height 43
click at [945, 208] on div "View less details" at bounding box center [626, 211] width 837 height 43
click at [945, 208] on div "View full details" at bounding box center [626, 211] width 837 height 43
click at [945, 208] on div "View less details" at bounding box center [626, 211] width 837 height 43
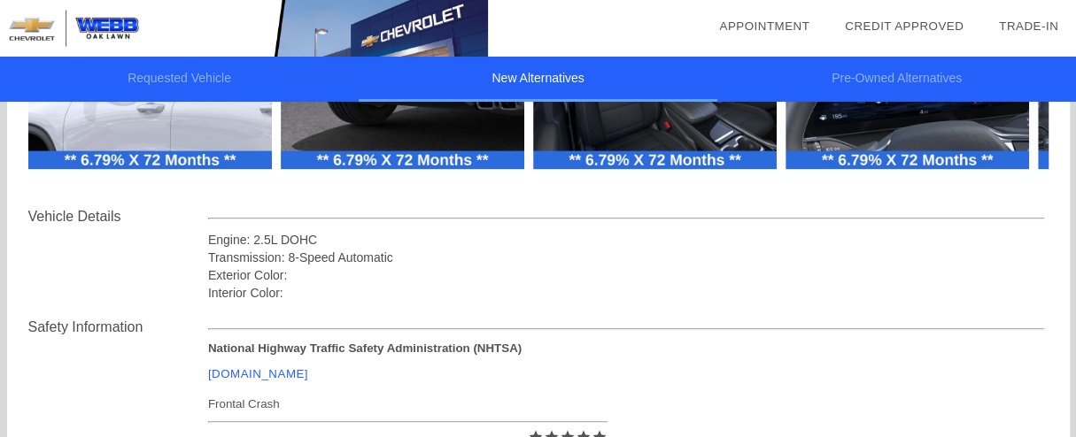
scroll to position [535, 0]
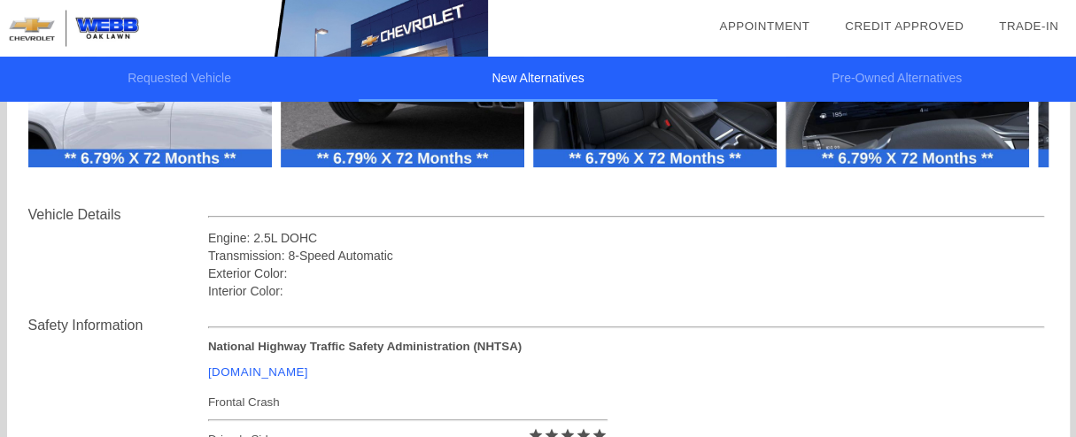
click at [433, 340] on strong "National Highway Traffic Safety Administration (NHTSA)" at bounding box center [364, 346] width 313 height 13
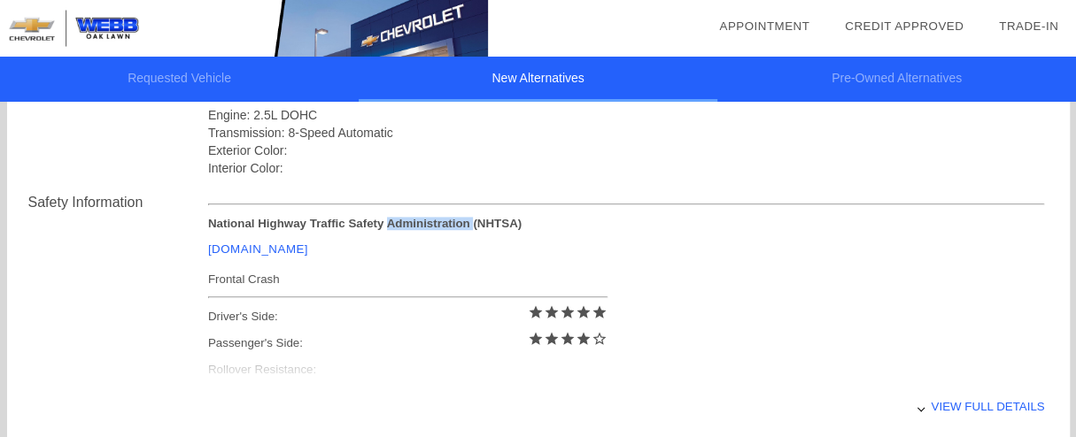
scroll to position [677, 0]
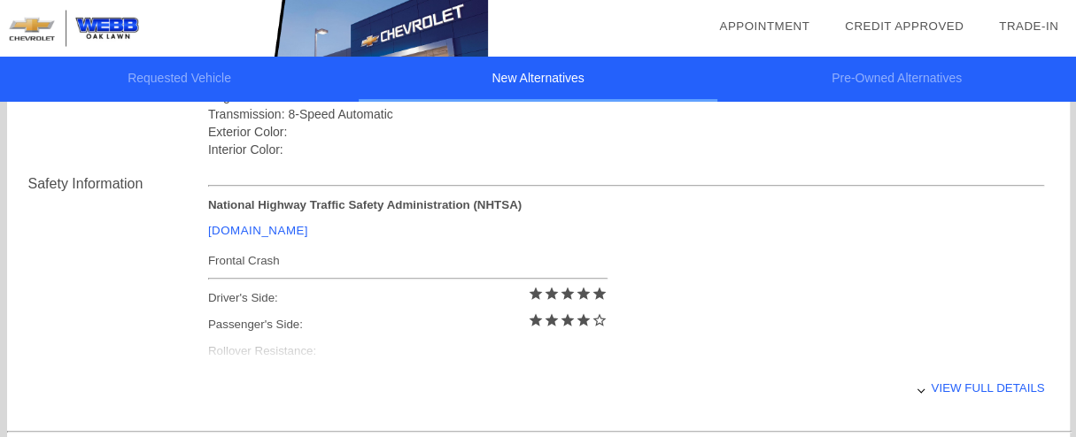
click at [941, 382] on div "View full details" at bounding box center [626, 388] width 837 height 43
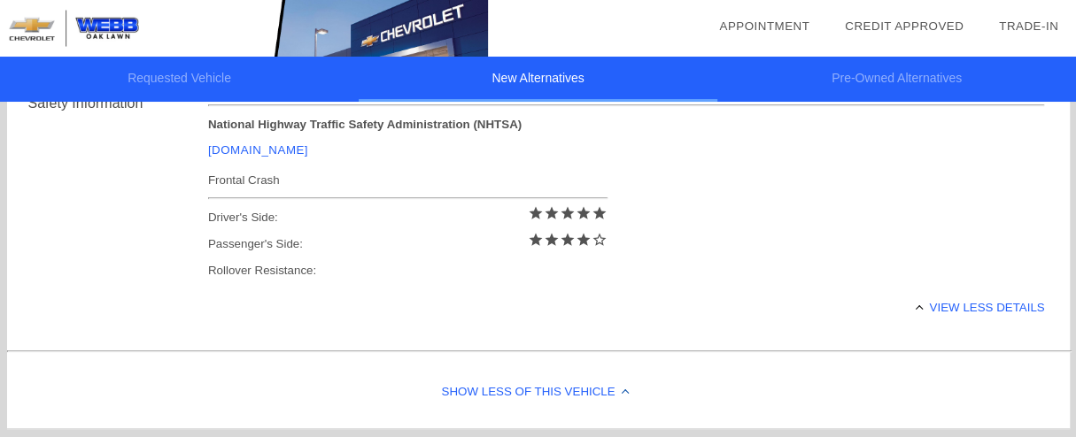
scroll to position [755, 0]
click at [599, 378] on div "Show Less of this Vehicle" at bounding box center [538, 395] width 1063 height 71
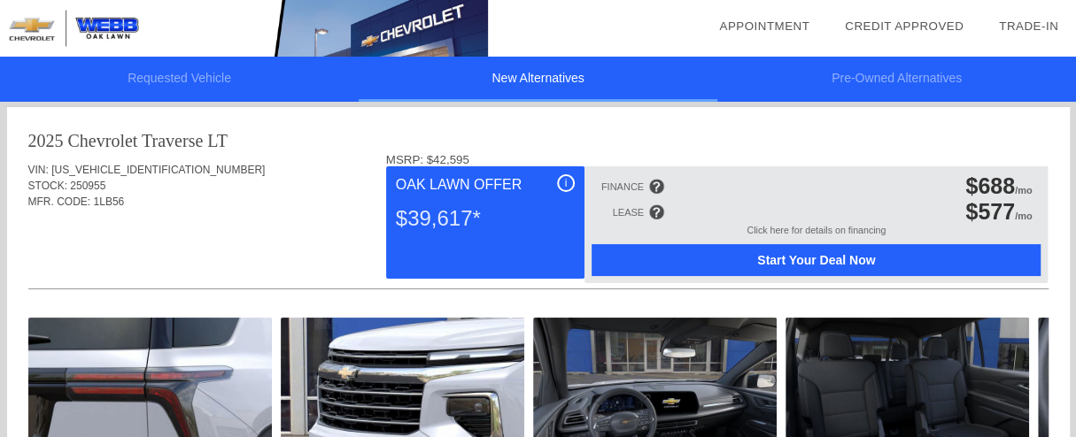
scroll to position [12, 0]
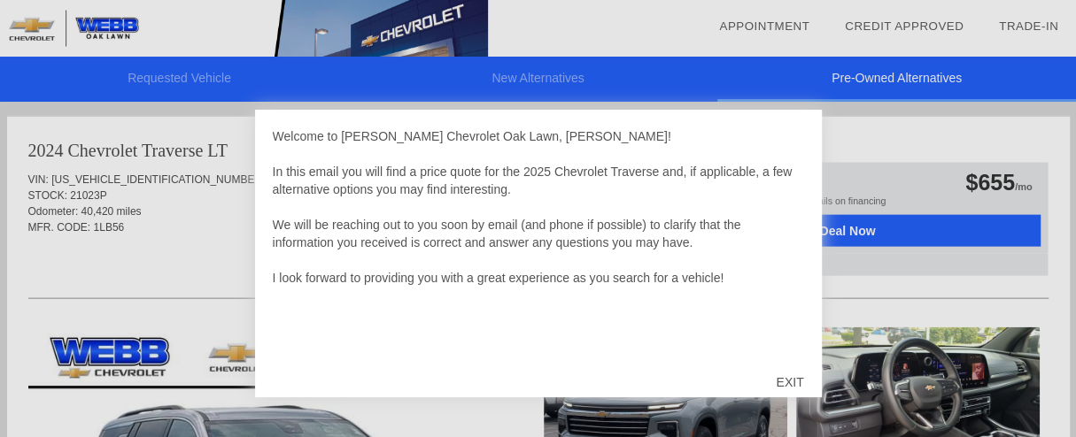
click at [784, 385] on div "EXIT" at bounding box center [789, 382] width 63 height 53
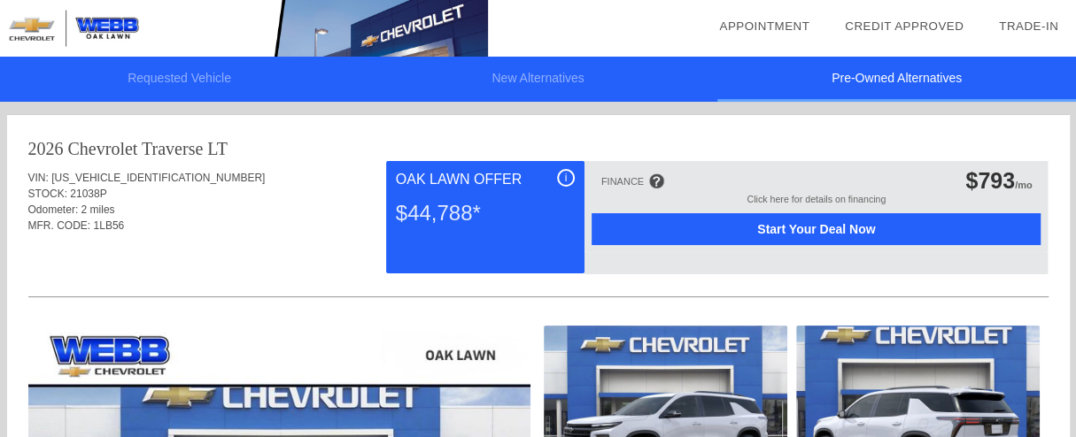
scroll to position [3, 0]
